Goal: Transaction & Acquisition: Obtain resource

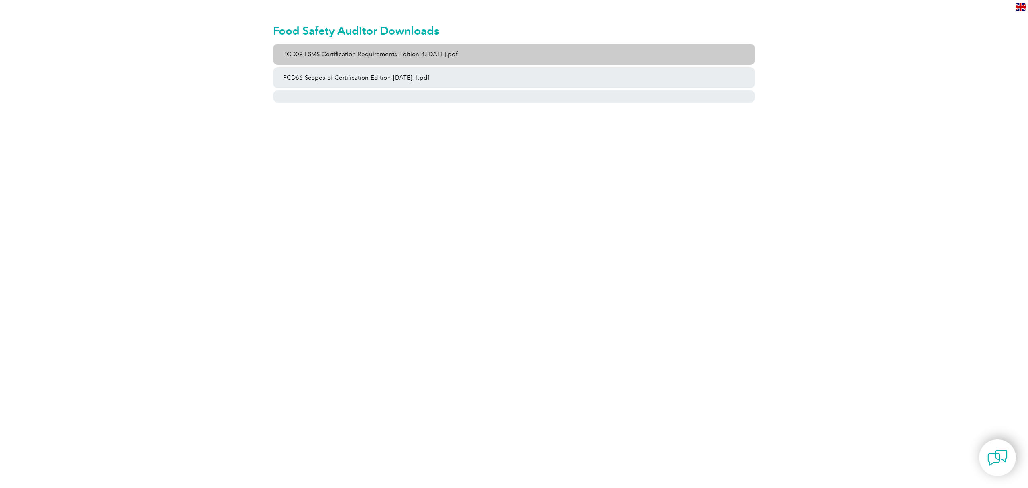
click at [399, 52] on link "PCD09-FSMS-Certification-Requirements-Edition-4.2-March-2023.pdf" at bounding box center [514, 54] width 482 height 21
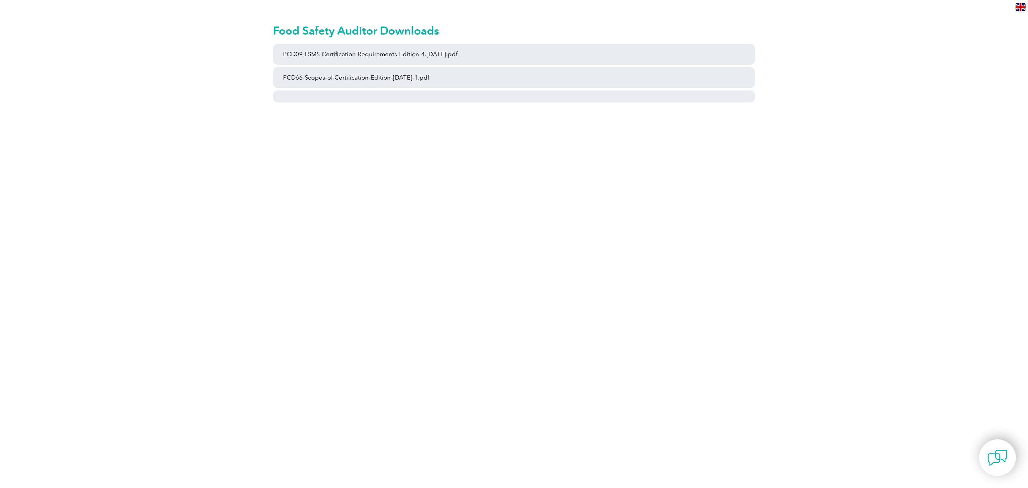
click at [341, 133] on html "BACK TO TOP Leading the way to excellence Search" at bounding box center [514, 66] width 1028 height 133
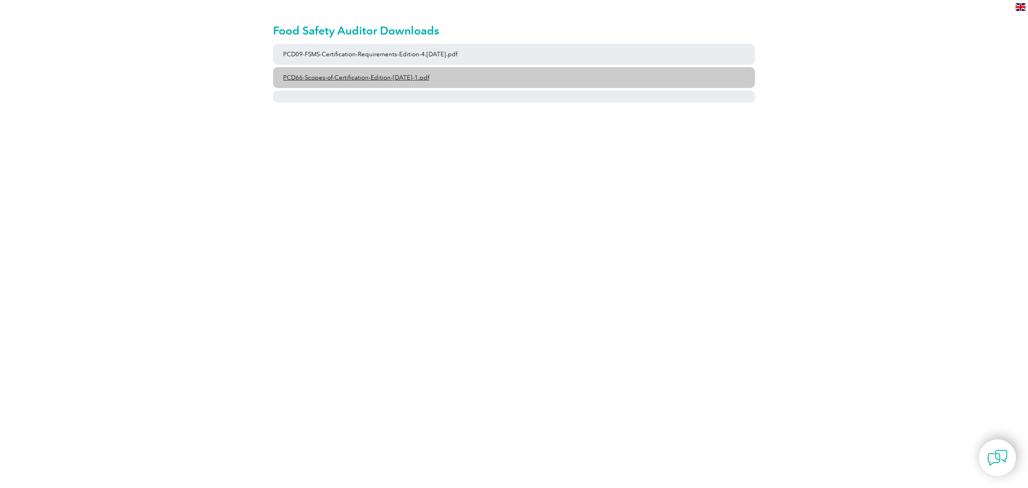
click at [360, 78] on link "PCD66-Scopes-of-Certification-Edition-6-September-2023-1.pdf" at bounding box center [514, 77] width 482 height 21
